Goal: Task Accomplishment & Management: Manage account settings

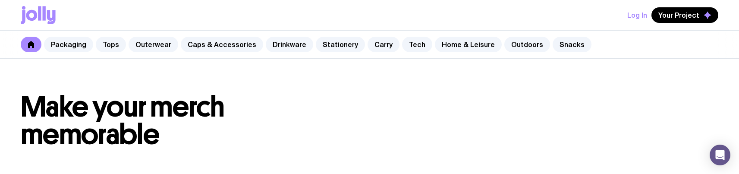
click at [287, 153] on header "Make your merch memorable" at bounding box center [369, 121] width 739 height 124
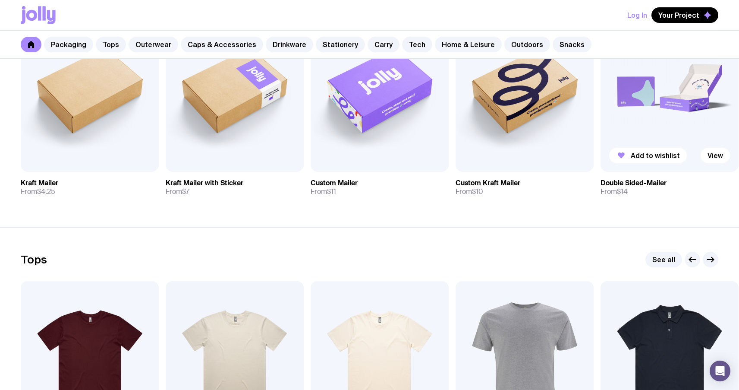
scroll to position [236, 0]
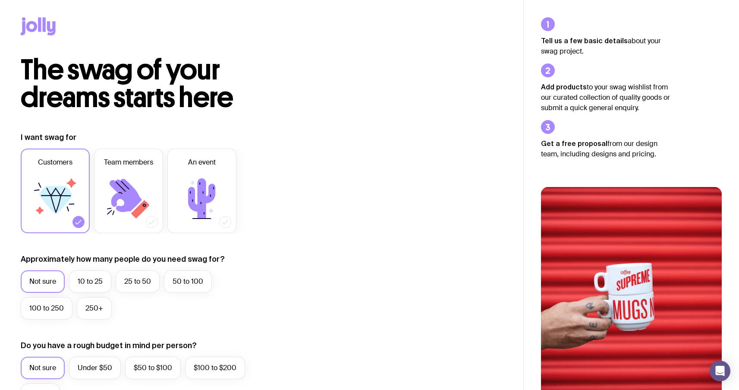
click at [47, 25] on icon at bounding box center [51, 28] width 9 height 14
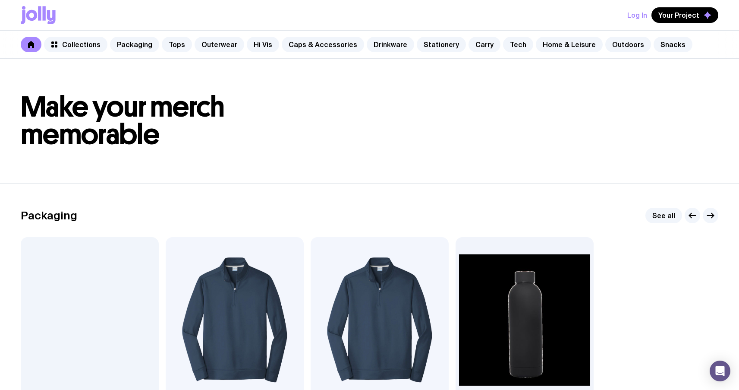
click at [639, 13] on button "Log In" at bounding box center [637, 15] width 20 height 16
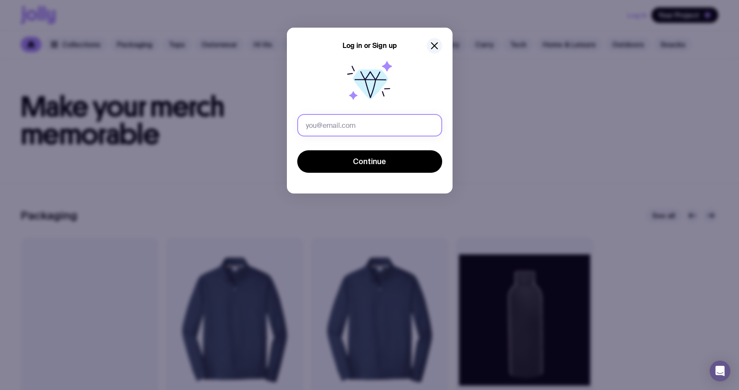
click at [319, 127] on input "text" at bounding box center [369, 125] width 145 height 22
drag, startPoint x: 473, startPoint y: 114, endPoint x: 445, endPoint y: 84, distance: 40.9
click at [473, 114] on div "Log in or Sign up Continue" at bounding box center [369, 195] width 739 height 390
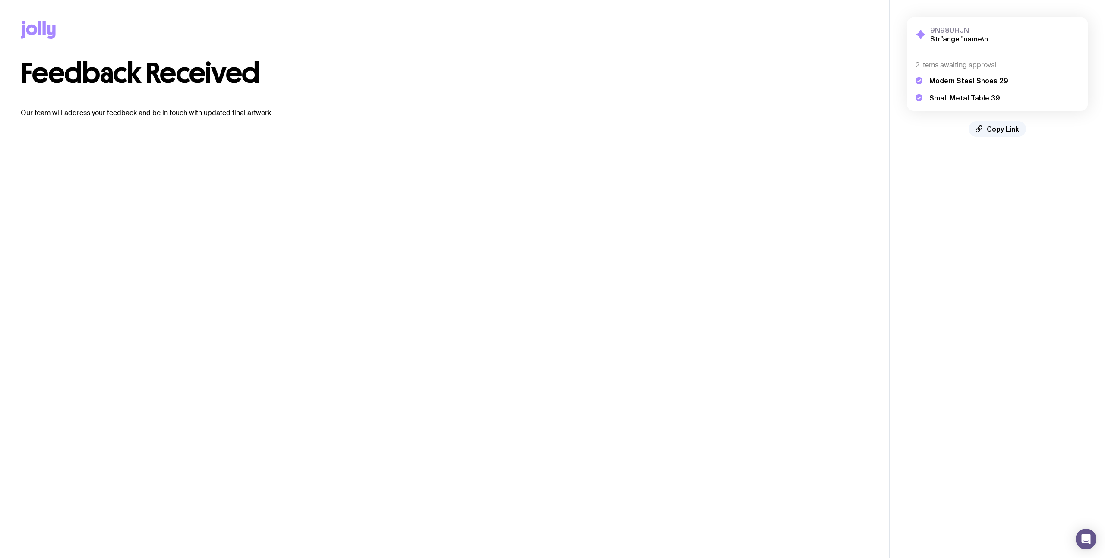
click at [43, 29] on icon at bounding box center [44, 28] width 3 height 14
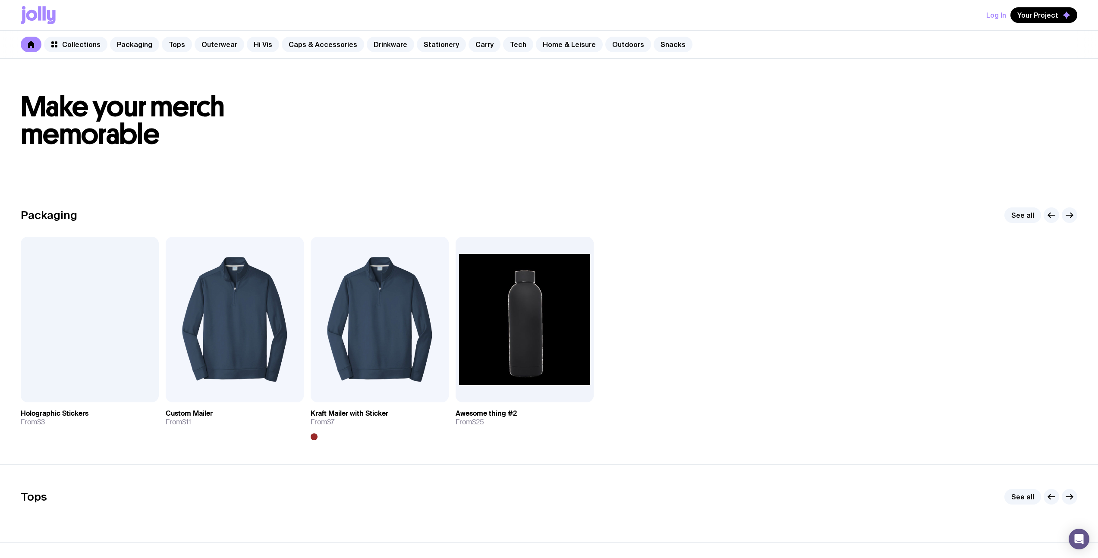
click at [745, 16] on button "Log In" at bounding box center [996, 15] width 20 height 16
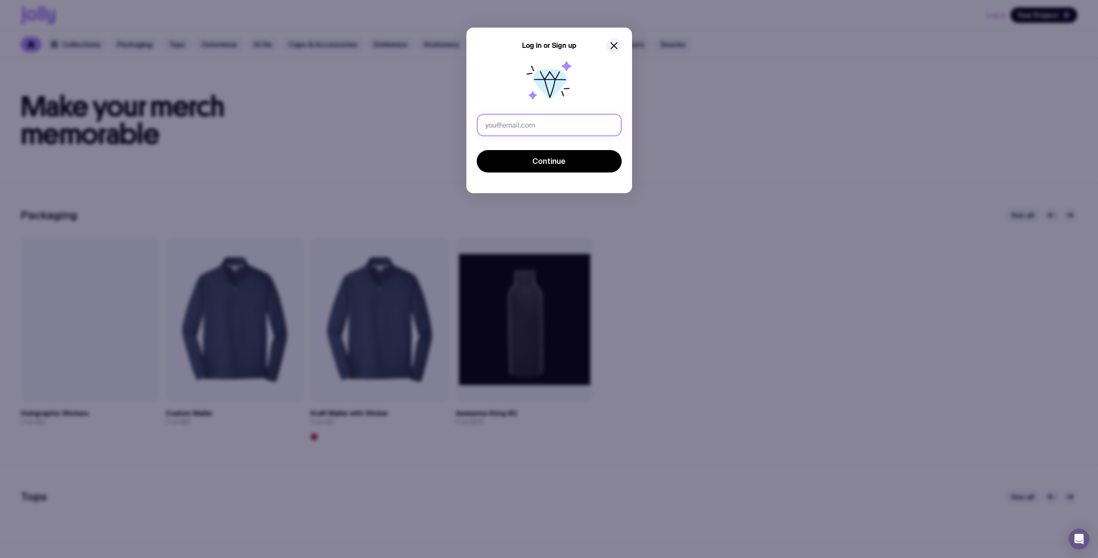
click at [549, 126] on input "text" at bounding box center [549, 125] width 145 height 22
type input "г"
click at [477, 150] on button "Continue" at bounding box center [549, 161] width 145 height 22
type input "u1@gmail.com"
click at [541, 158] on span "Continue" at bounding box center [548, 161] width 33 height 10
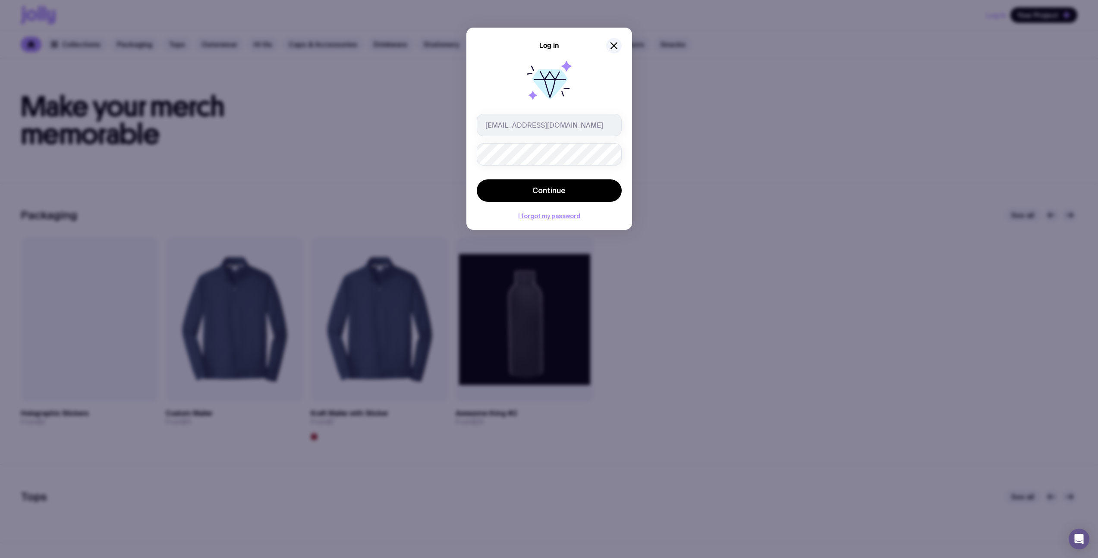
click at [477, 180] on button "Continue" at bounding box center [549, 191] width 145 height 22
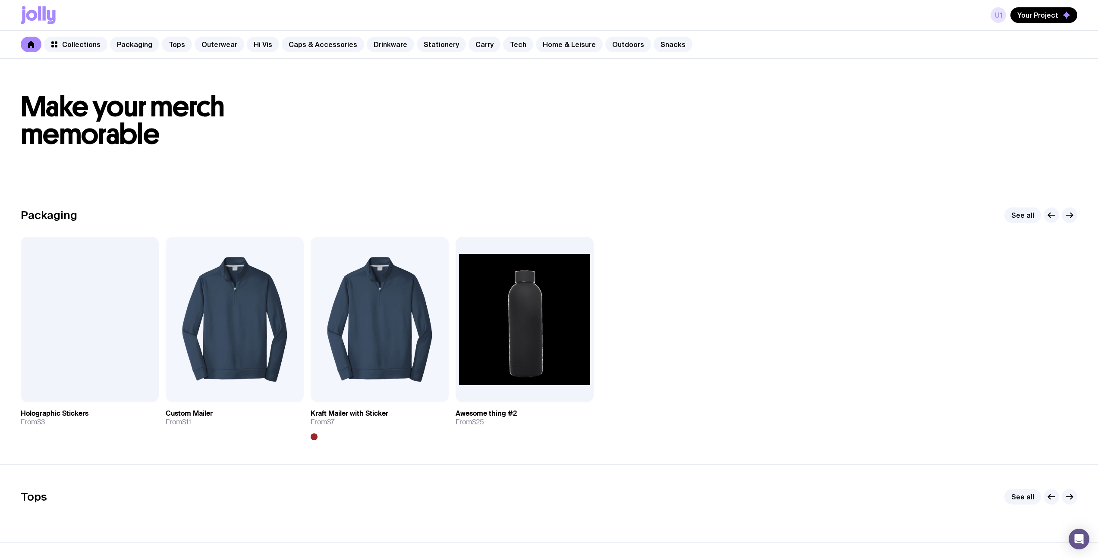
click at [745, 19] on link "u1" at bounding box center [999, 15] width 16 height 16
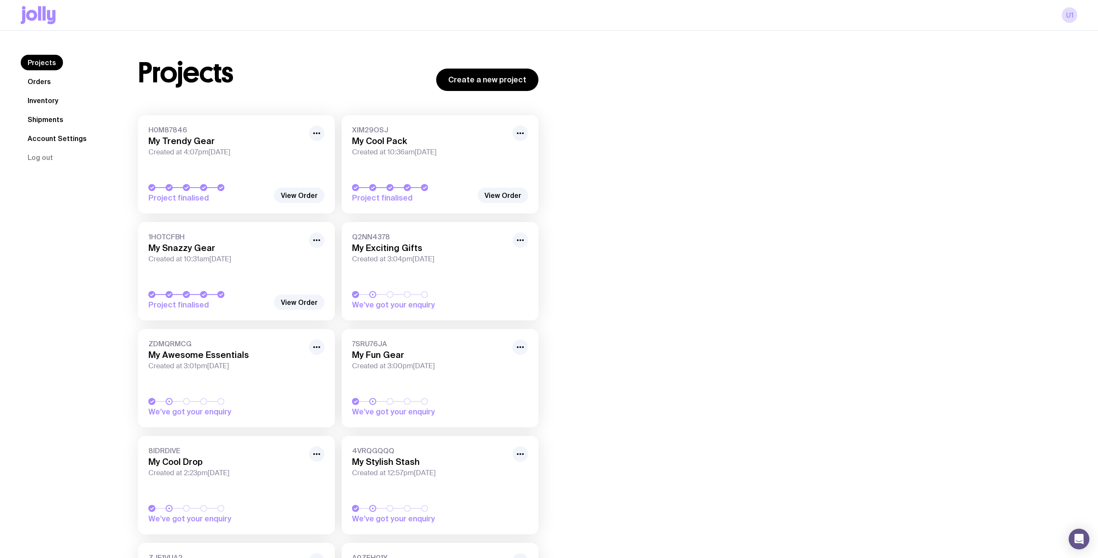
click at [37, 80] on link "Orders" at bounding box center [39, 82] width 37 height 16
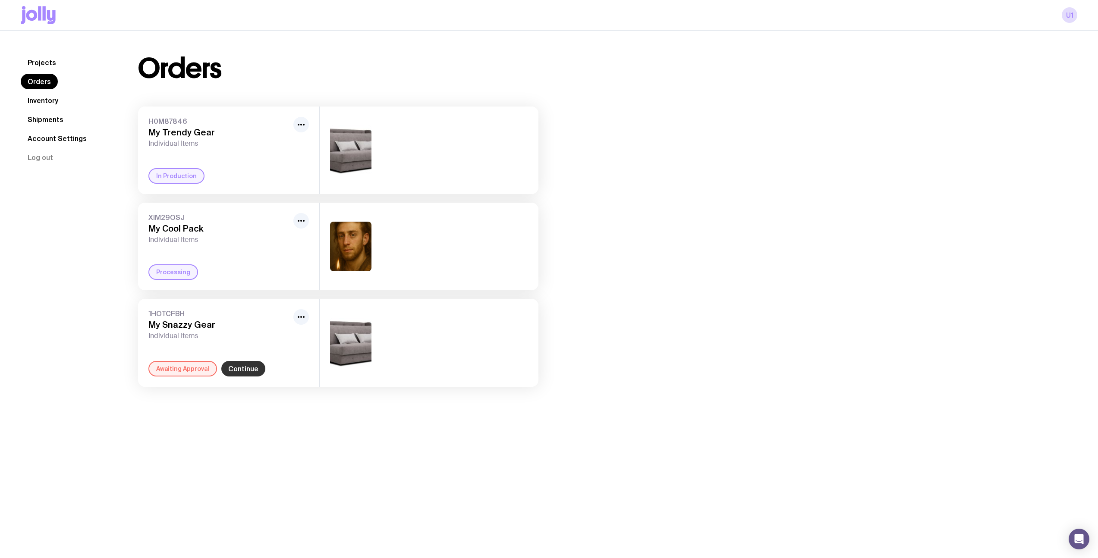
click at [241, 366] on link "Continue" at bounding box center [243, 369] width 44 height 16
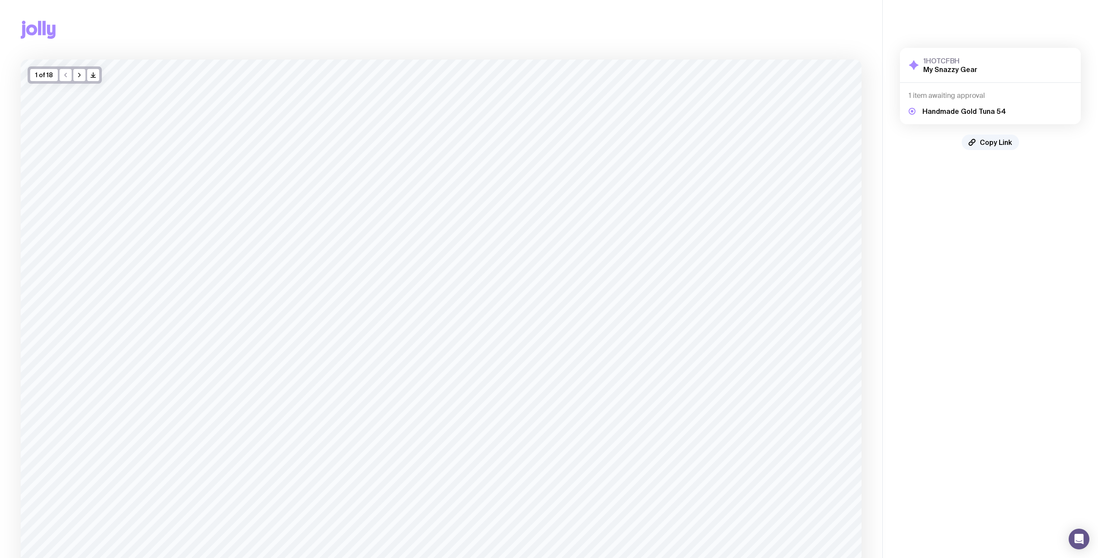
click at [44, 32] on icon at bounding box center [44, 28] width 3 height 14
click at [47, 32] on icon at bounding box center [51, 32] width 9 height 14
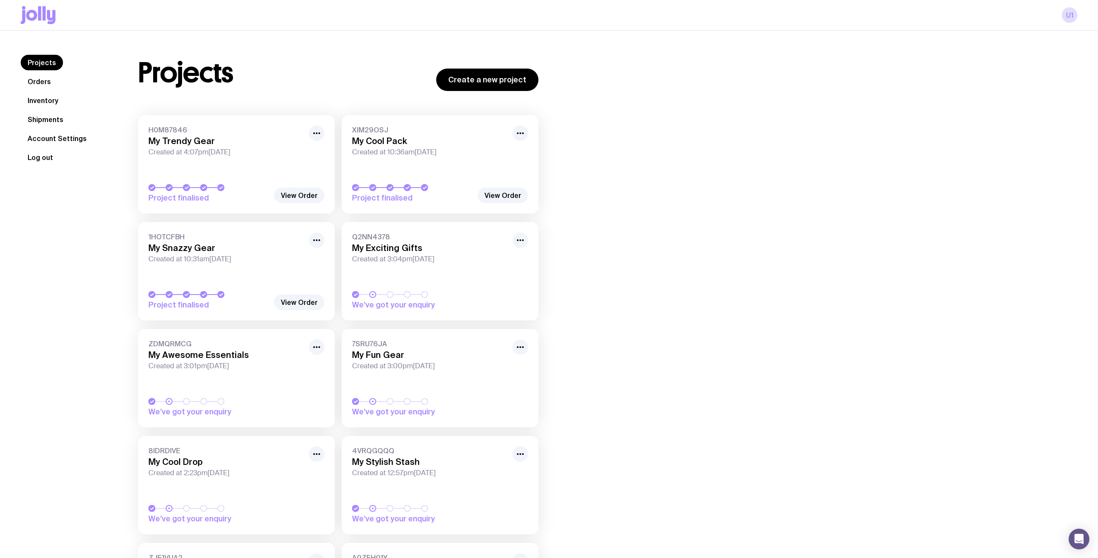
click at [36, 161] on button "Log out" at bounding box center [40, 158] width 39 height 16
